Goal: Task Accomplishment & Management: Complete application form

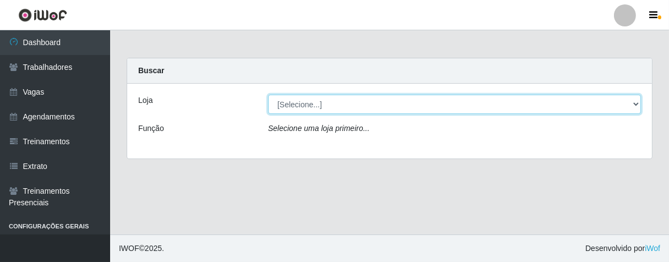
click at [636, 104] on select "[Selecione...] Superbox [GEOGRAPHIC_DATA] - Bessa" at bounding box center [454, 104] width 373 height 19
select select "206"
click at [268, 95] on select "[Selecione...] Superbox [GEOGRAPHIC_DATA] - Bessa" at bounding box center [454, 104] width 373 height 19
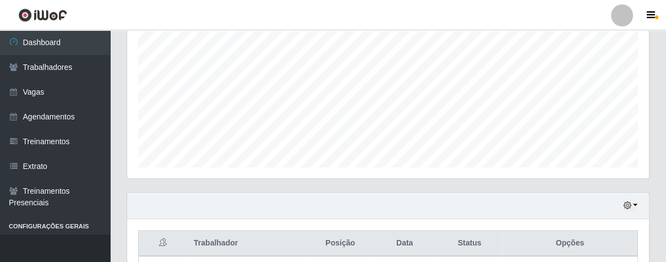
scroll to position [104, 0]
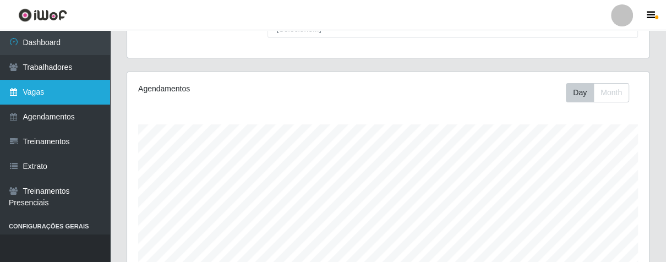
click at [65, 95] on link "Vagas" at bounding box center [55, 92] width 110 height 25
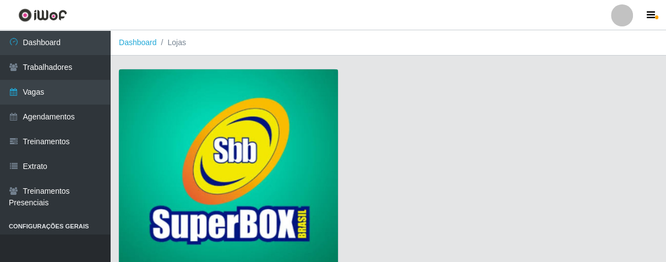
scroll to position [84, 0]
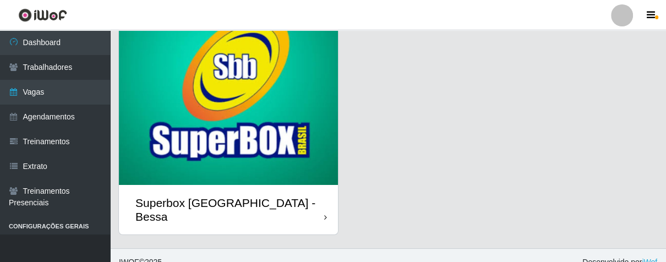
click at [325, 214] on icon at bounding box center [325, 218] width 3 height 8
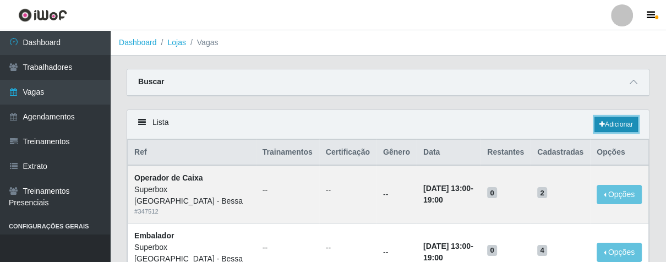
click at [610, 122] on link "Adicionar" at bounding box center [615, 124] width 43 height 15
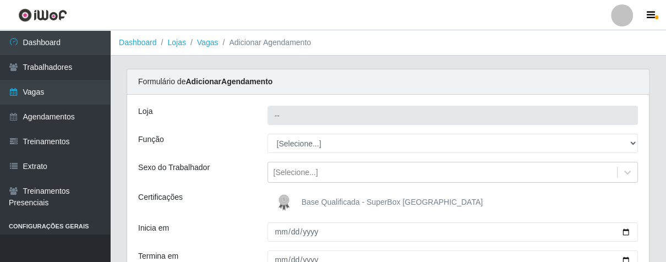
type input "Superbox [GEOGRAPHIC_DATA] - Bessa"
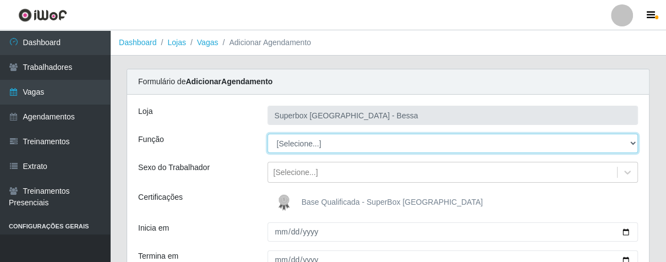
click at [309, 143] on select "[Selecione...] ASG ASG + ASG ++ Embalador Embalador + Embalador ++ Operador de …" at bounding box center [452, 143] width 371 height 19
select select "1"
click at [267, 134] on select "[Selecione...] ASG ASG + ASG ++ Embalador Embalador + Embalador ++ Operador de …" at bounding box center [452, 143] width 371 height 19
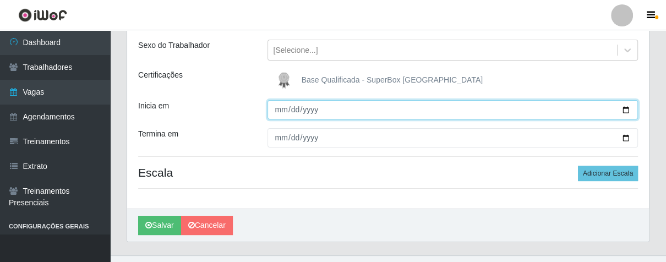
click at [279, 111] on input "Inicia em" at bounding box center [452, 109] width 371 height 19
type input "[DATE]"
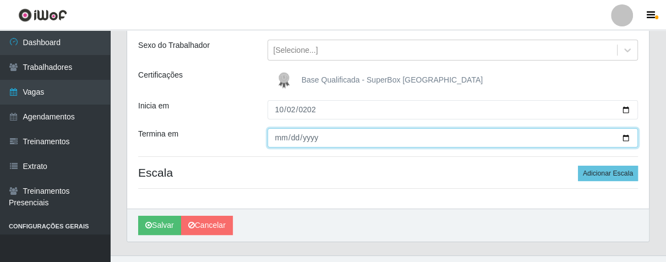
click at [282, 135] on input "Termina em" at bounding box center [452, 137] width 371 height 19
type input "[DATE]"
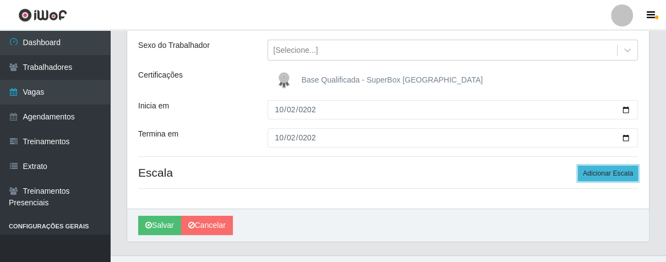
click at [625, 175] on button "Adicionar Escala" at bounding box center [608, 173] width 60 height 15
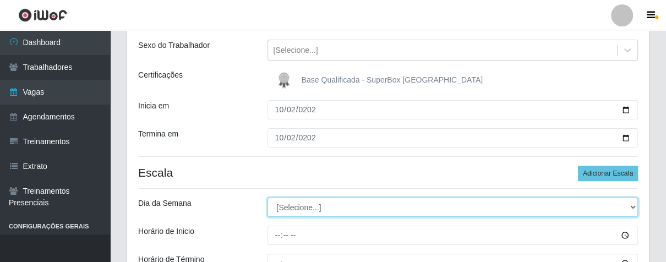
click at [287, 210] on select "[Selecione...] Segunda Terça Quarta Quinta Sexta Sábado Domingo" at bounding box center [452, 207] width 371 height 19
select select "4"
click at [267, 198] on select "[Selecione...] Segunda Terça Quarta Quinta Sexta Sábado Domingo" at bounding box center [452, 207] width 371 height 19
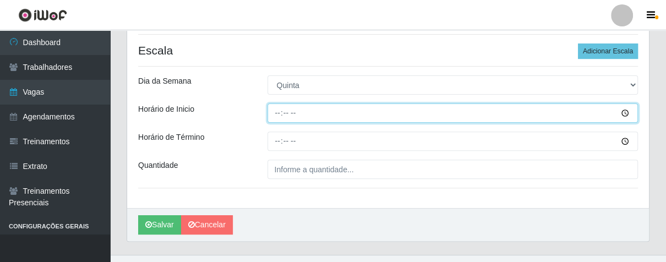
click at [281, 114] on input "Horário de Inicio" at bounding box center [452, 112] width 371 height 19
type input "16:00"
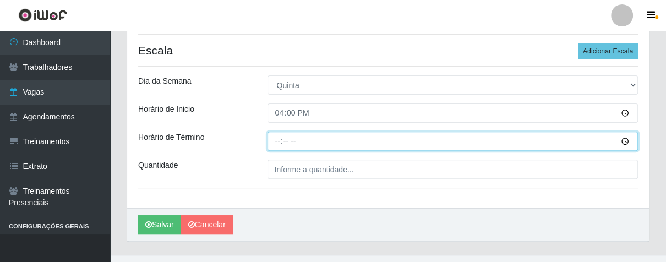
click at [278, 141] on input "Horário de Término" at bounding box center [452, 141] width 371 height 19
type input "21:00"
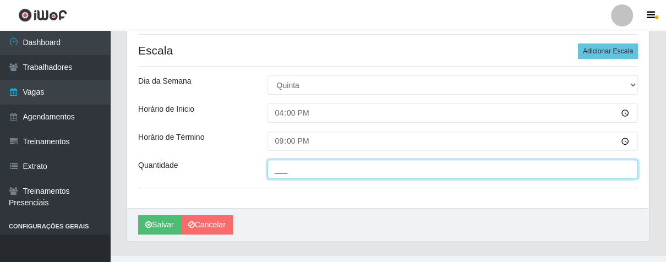
click at [314, 171] on input "___" at bounding box center [452, 169] width 371 height 19
type input "03_"
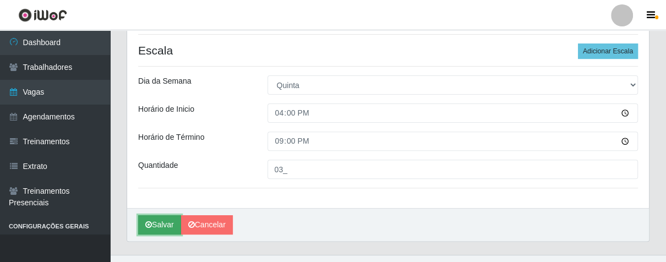
click at [156, 226] on button "Salvar" at bounding box center [159, 224] width 43 height 19
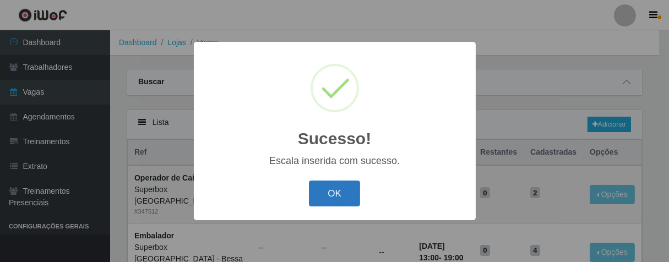
click at [337, 198] on button "OK" at bounding box center [334, 194] width 51 height 26
